Goal: Information Seeking & Learning: Learn about a topic

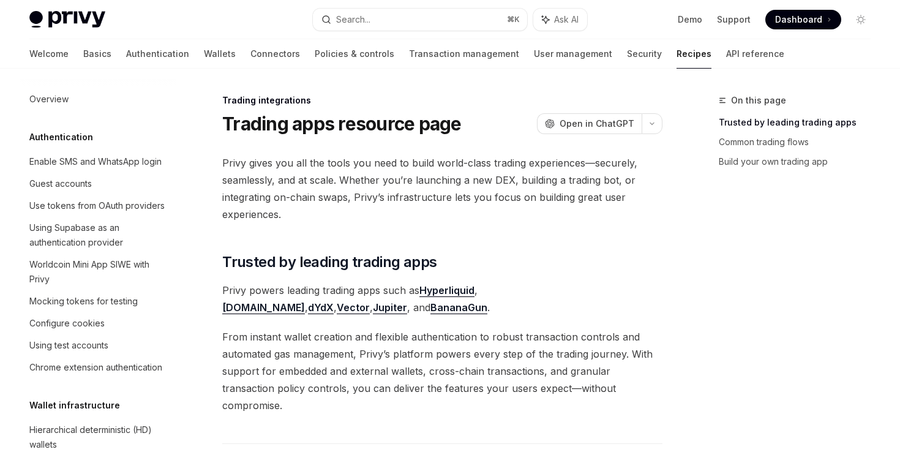
click at [91, 21] on img at bounding box center [67, 19] width 76 height 17
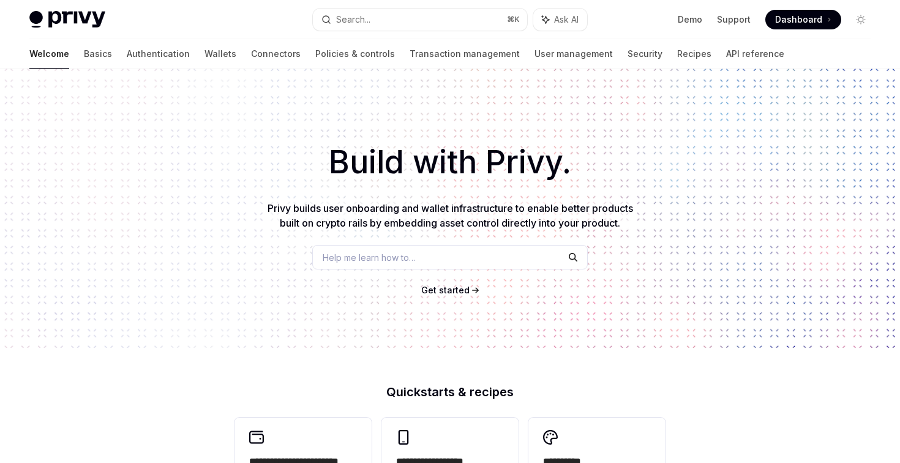
click at [334, 207] on span "Privy builds user onboarding and wallet infrastructure to enable better product…" at bounding box center [449, 215] width 365 height 27
click at [408, 226] on span "Privy builds user onboarding and wallet infrastructure to enable better product…" at bounding box center [449, 215] width 365 height 27
click at [409, 226] on span "Privy builds user onboarding and wallet infrastructure to enable better product…" at bounding box center [449, 215] width 365 height 27
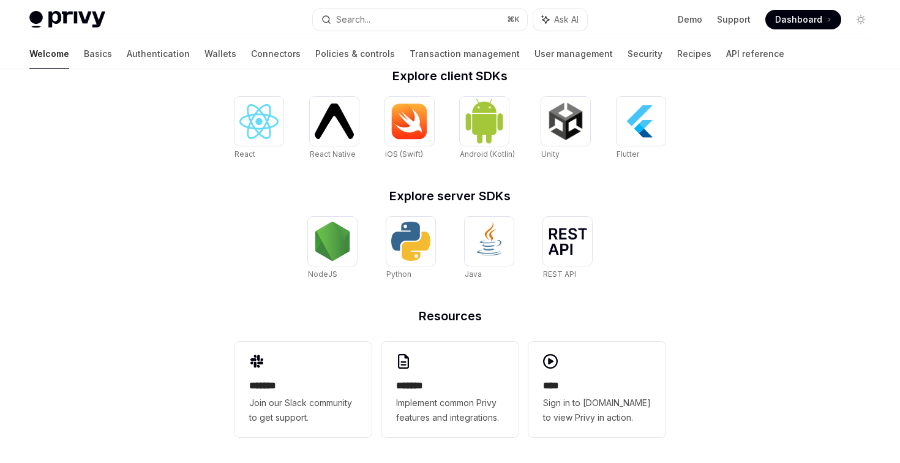
scroll to position [510, 0]
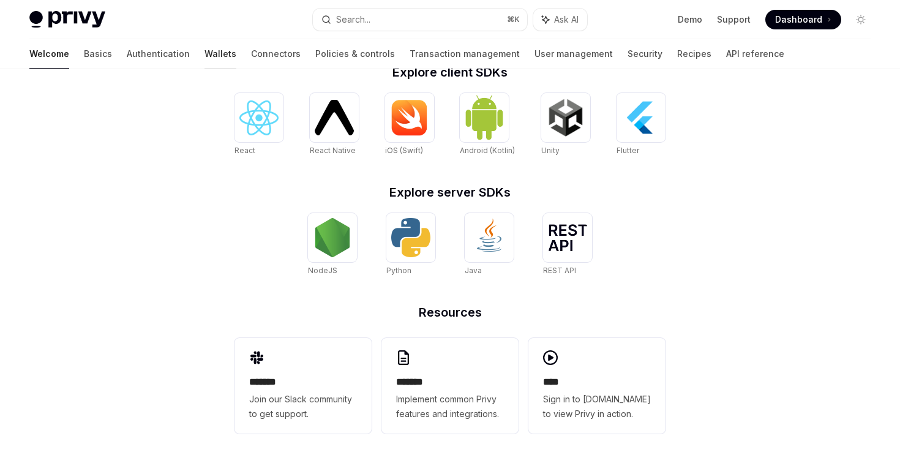
click at [204, 54] on link "Wallets" at bounding box center [220, 53] width 32 height 29
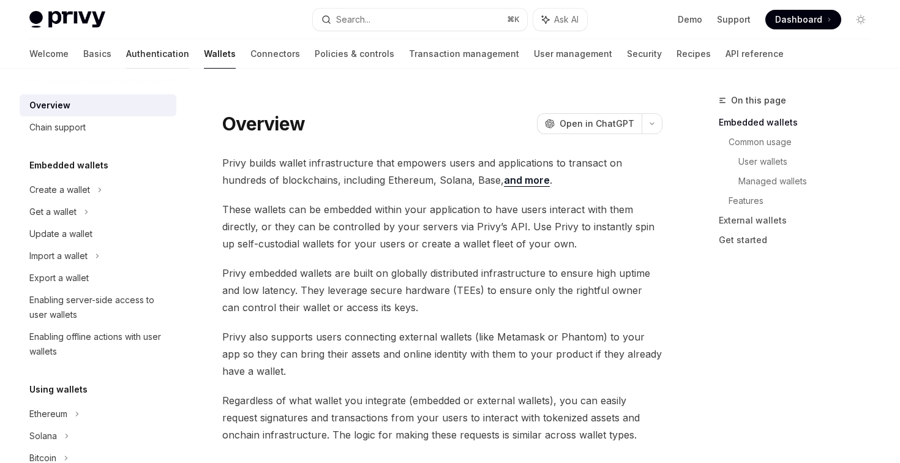
click at [126, 47] on link "Authentication" at bounding box center [157, 53] width 63 height 29
type textarea "*"
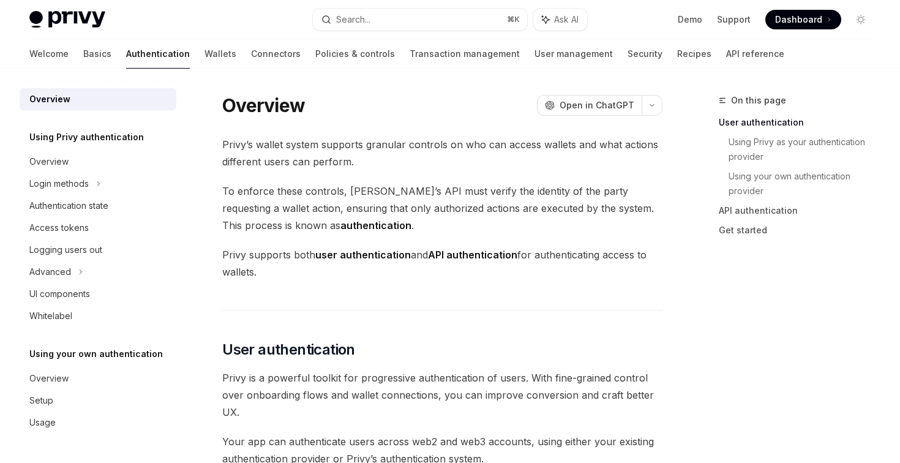
click at [679, 20] on div "Demo Support Dashboard Dashboard" at bounding box center [734, 20] width 274 height 20
click at [689, 15] on link "Demo" at bounding box center [689, 19] width 24 height 12
